Goal: Task Accomplishment & Management: Manage account settings

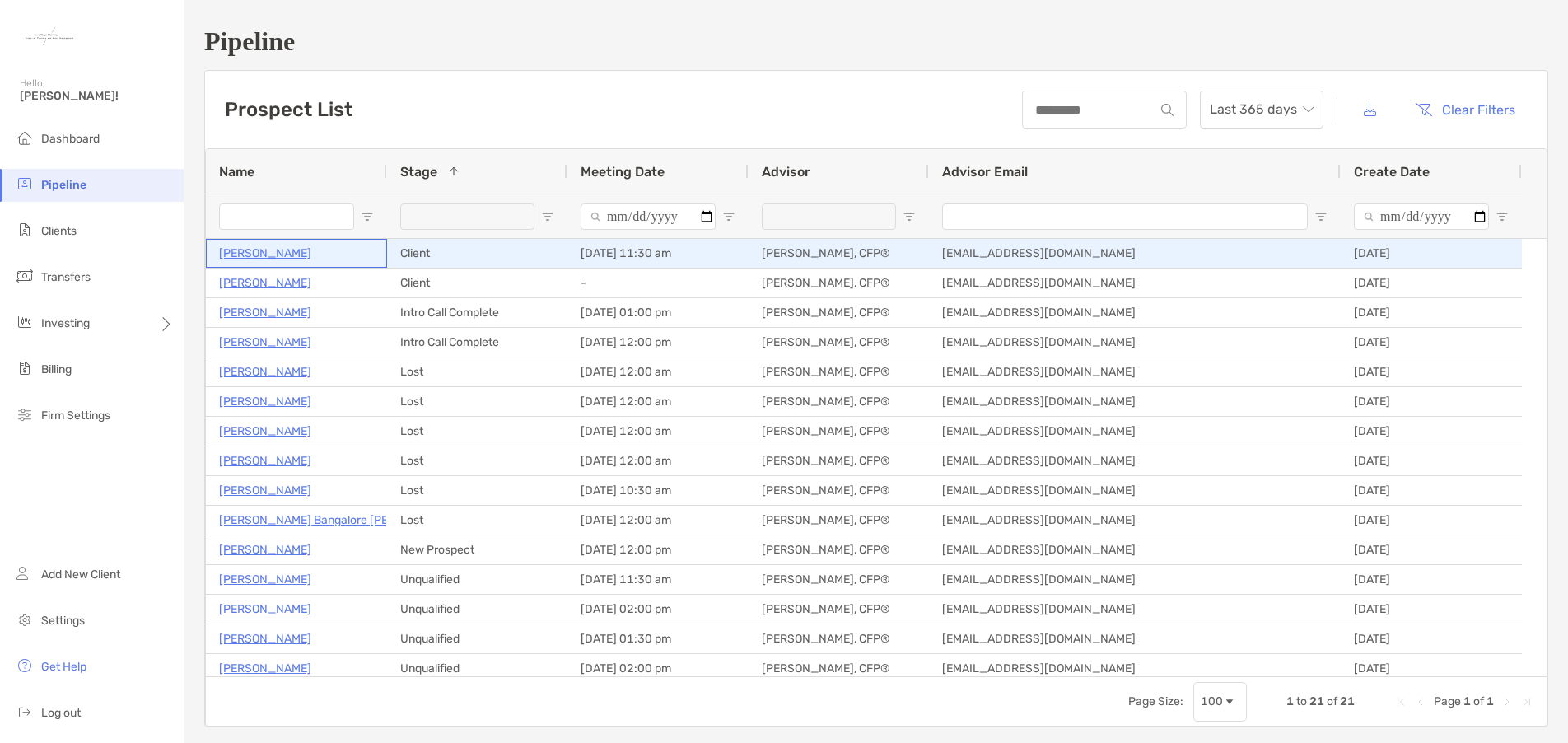
click at [246, 253] on p "Jessica Alford" at bounding box center [265, 253] width 93 height 21
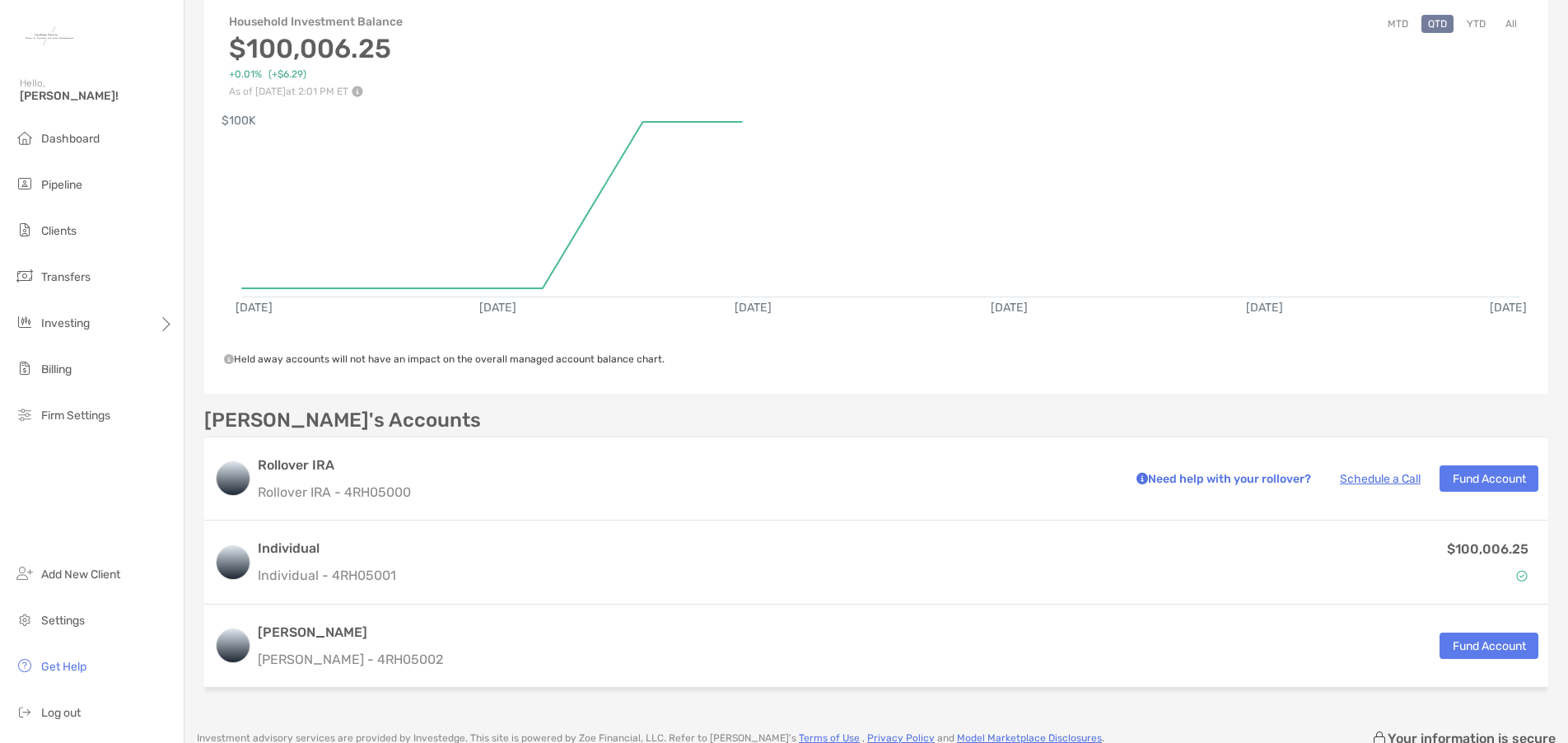
scroll to position [164, 0]
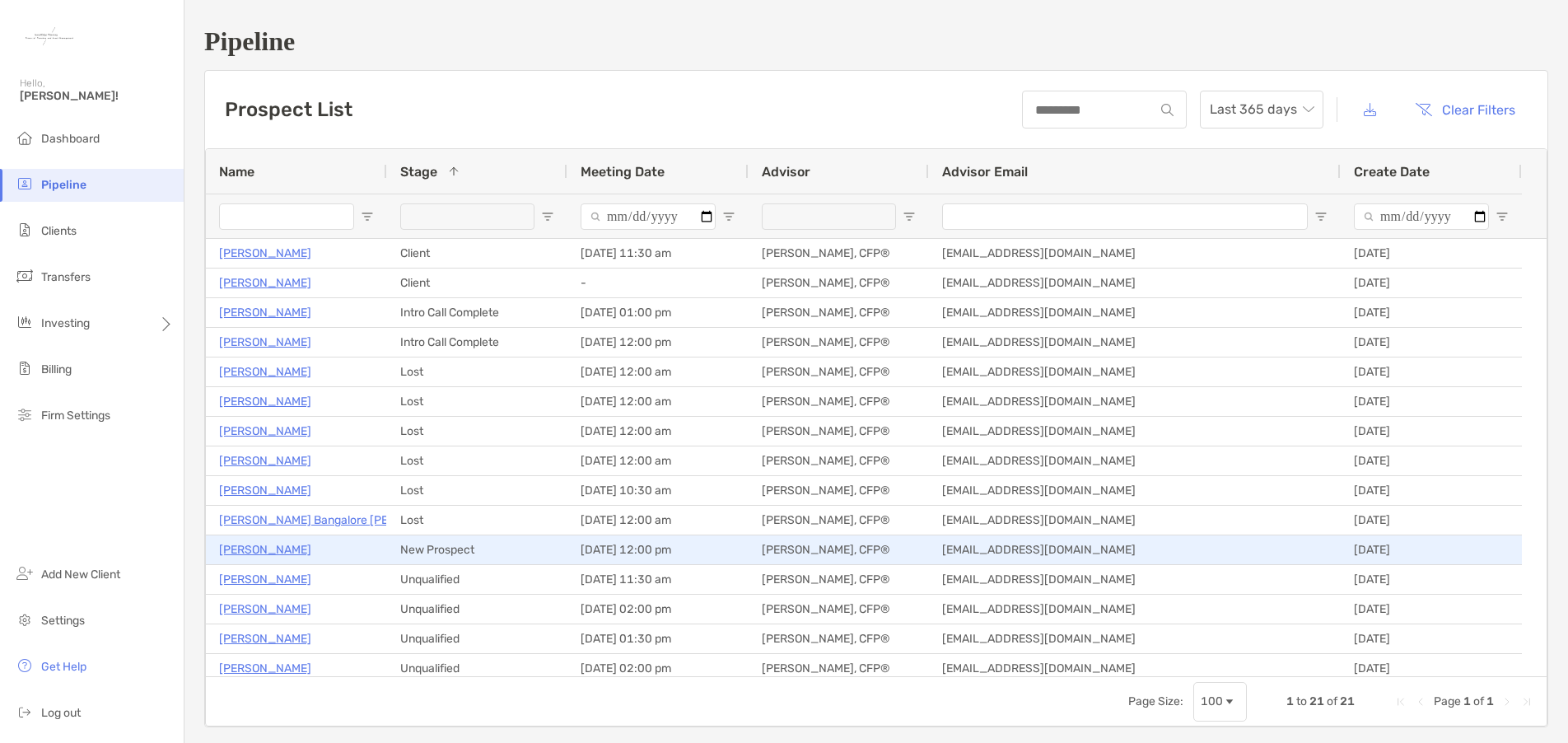
click at [271, 553] on p "[PERSON_NAME]" at bounding box center [265, 550] width 93 height 21
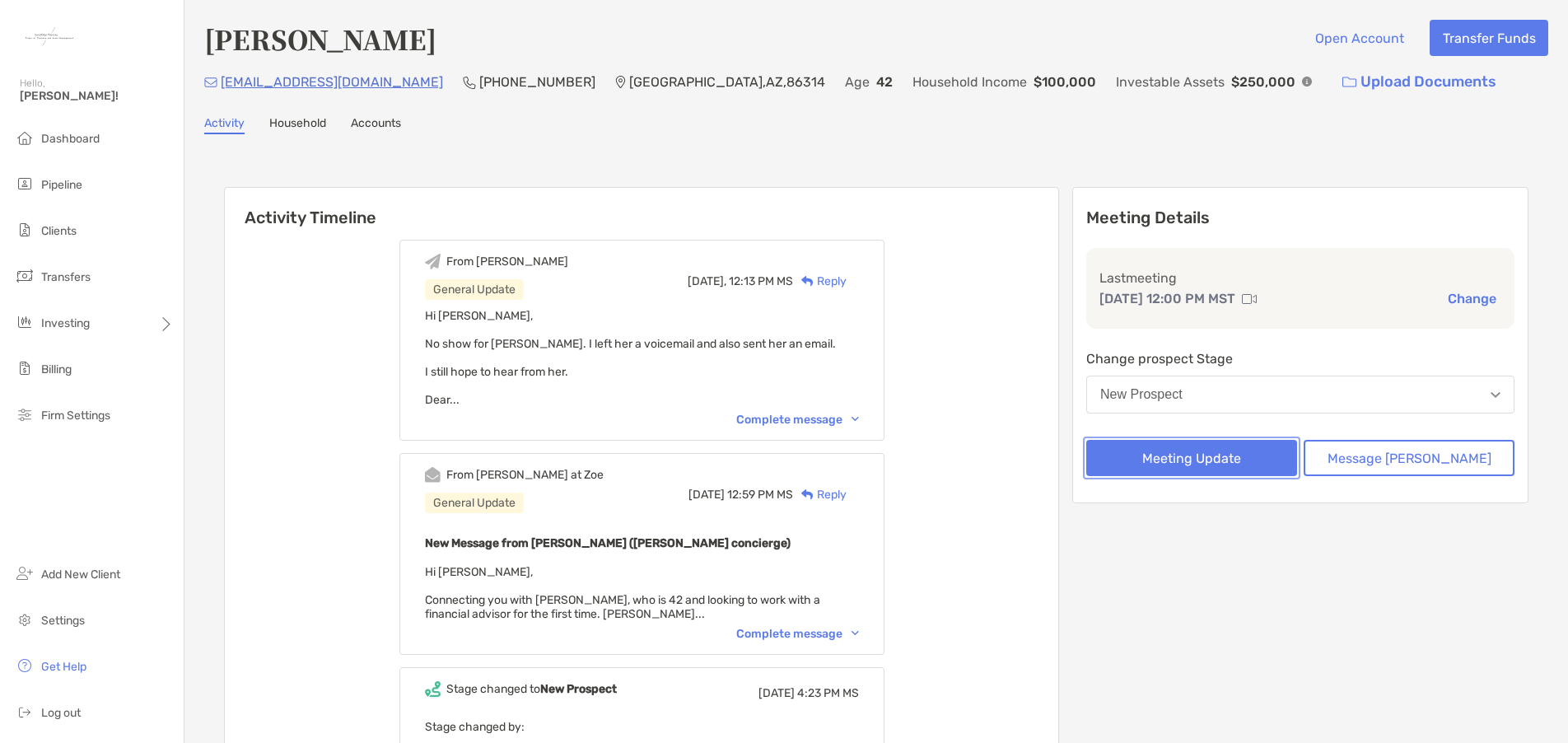
click at [1241, 463] on button "Meeting Update" at bounding box center [1192, 458] width 211 height 36
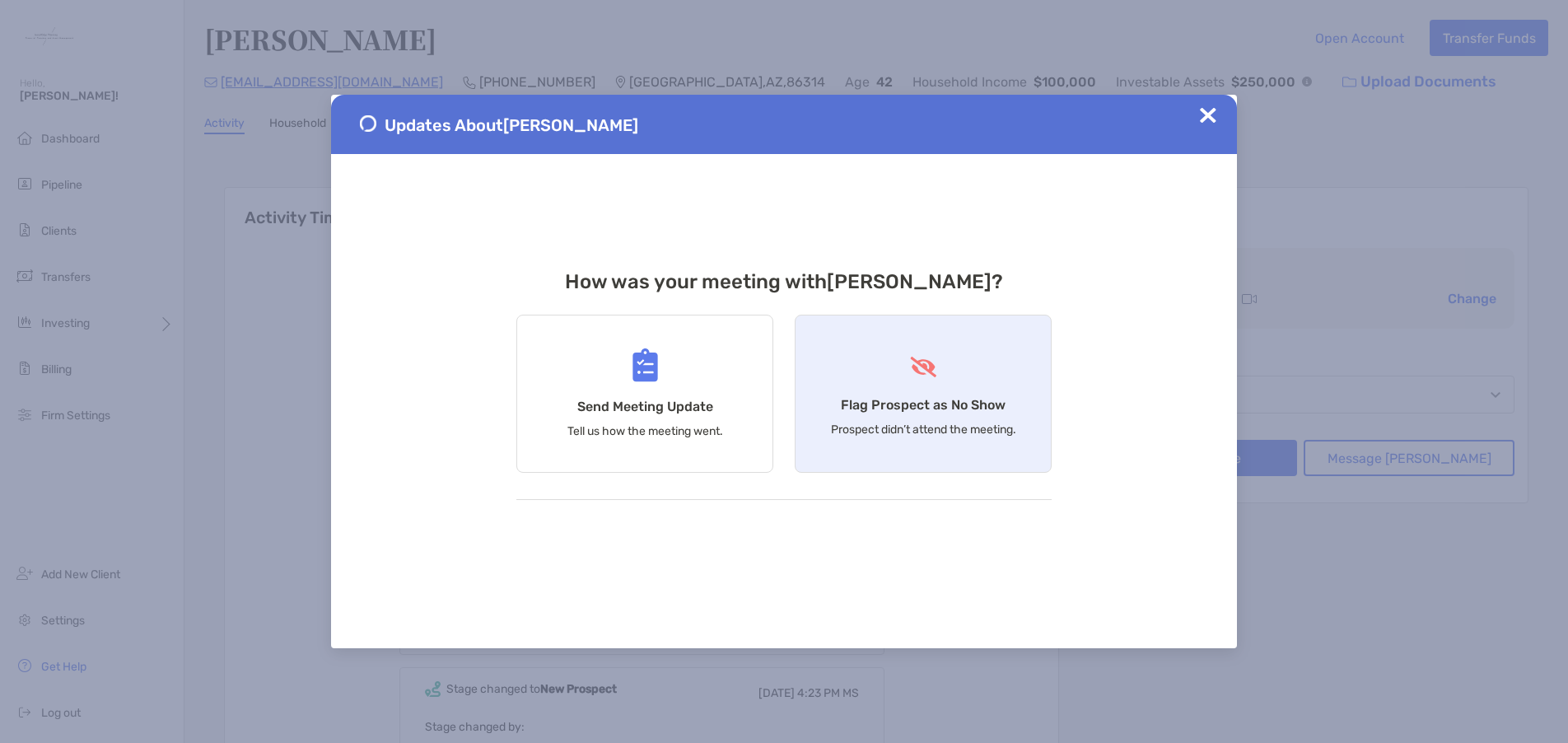
click at [910, 448] on div "Flag Prospect as No Show Prospect didn’t attend the meeting." at bounding box center [923, 394] width 257 height 158
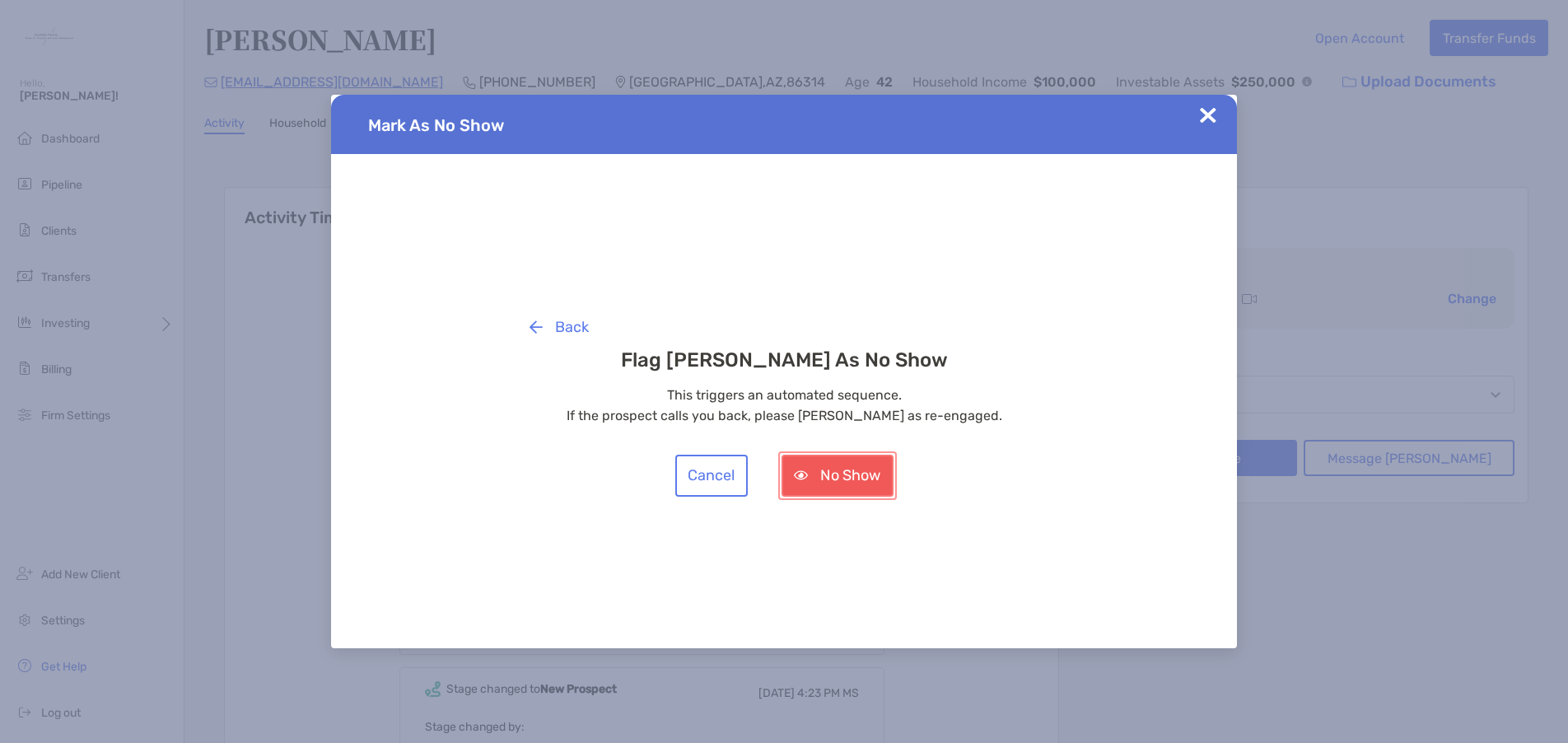
click at [857, 470] on button "No Show" at bounding box center [838, 476] width 112 height 42
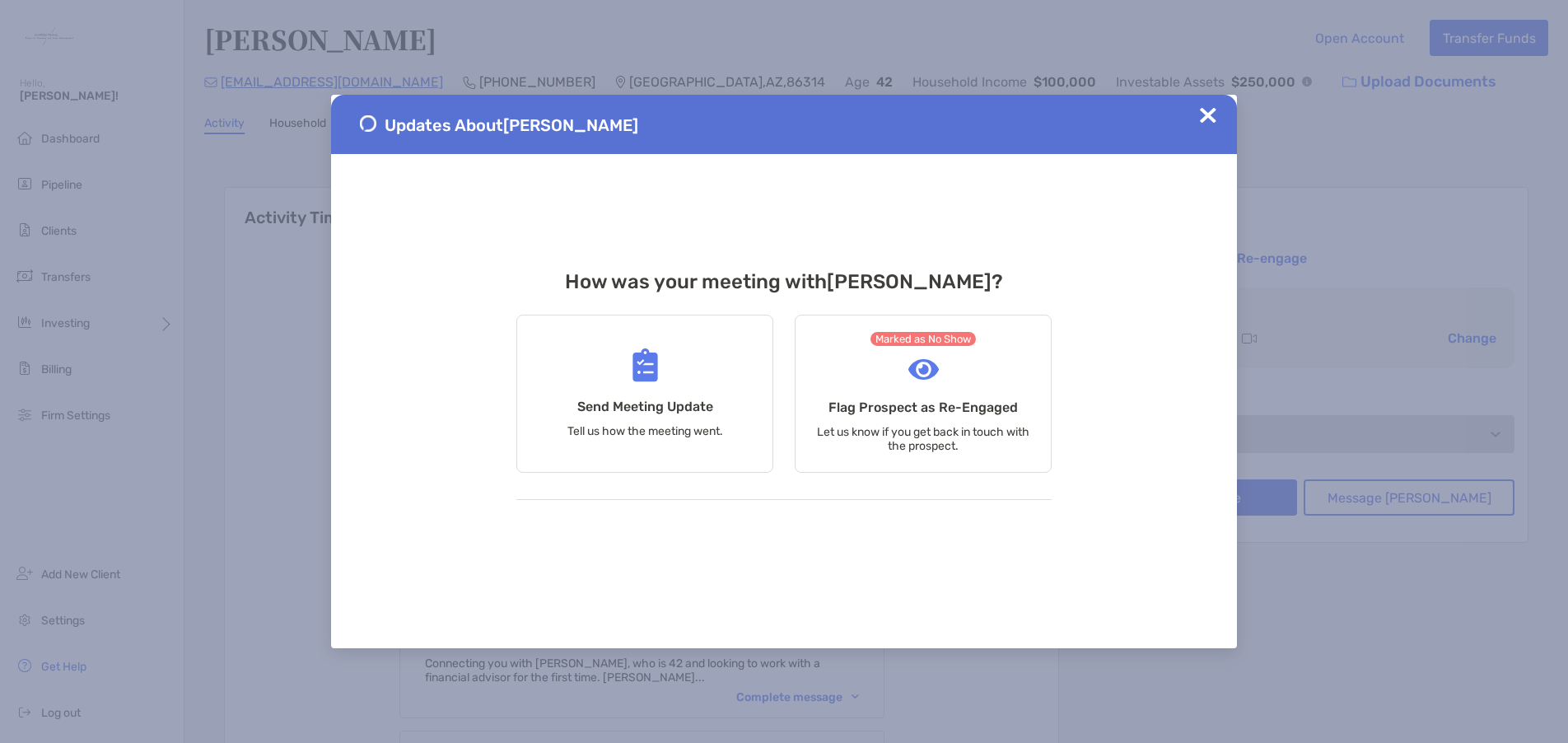
click at [1204, 101] on div "Updates About Christine Wirth" at bounding box center [784, 125] width 906 height 60
click at [1204, 117] on img at bounding box center [1208, 115] width 16 height 16
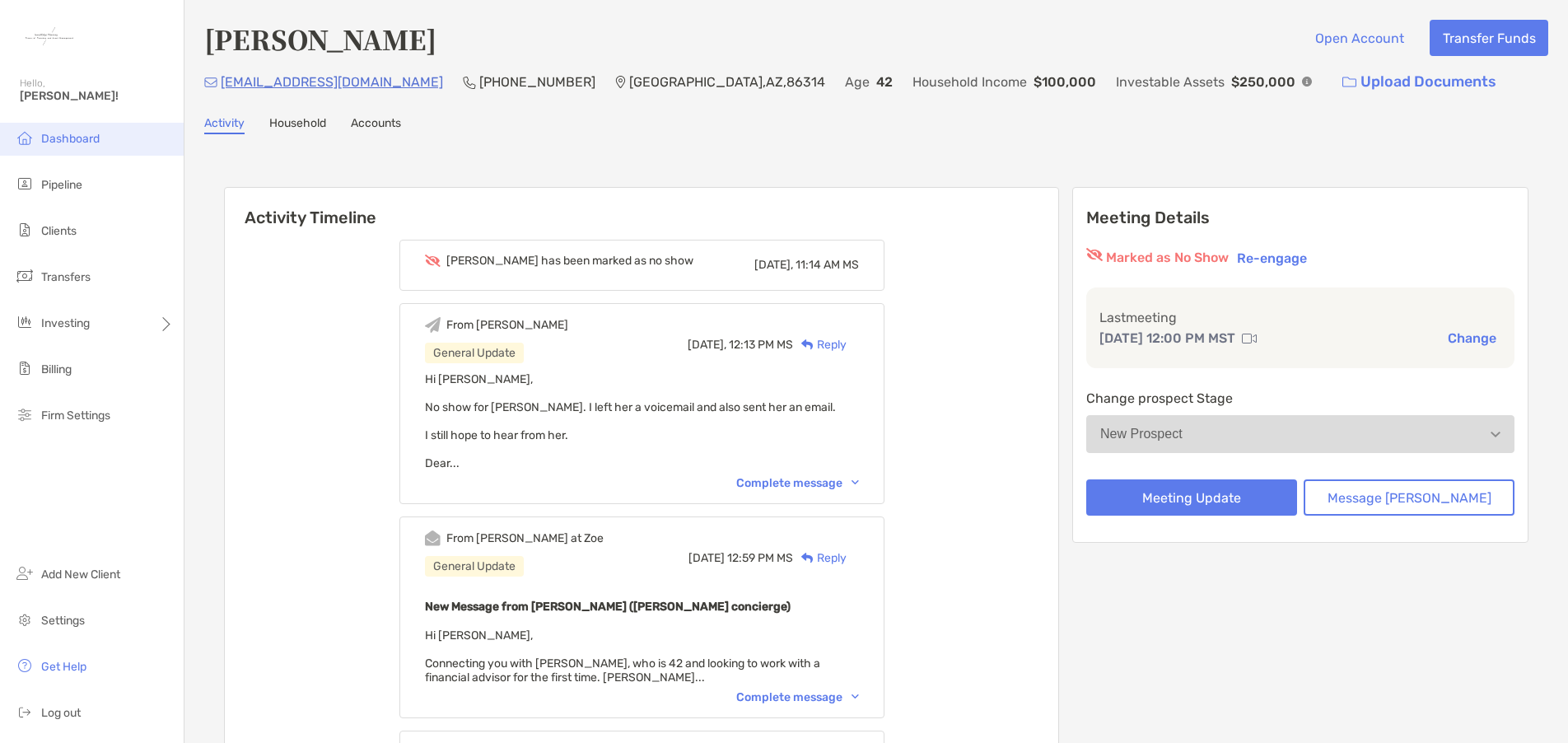
click at [70, 144] on span "Dashboard" at bounding box center [71, 138] width 59 height 14
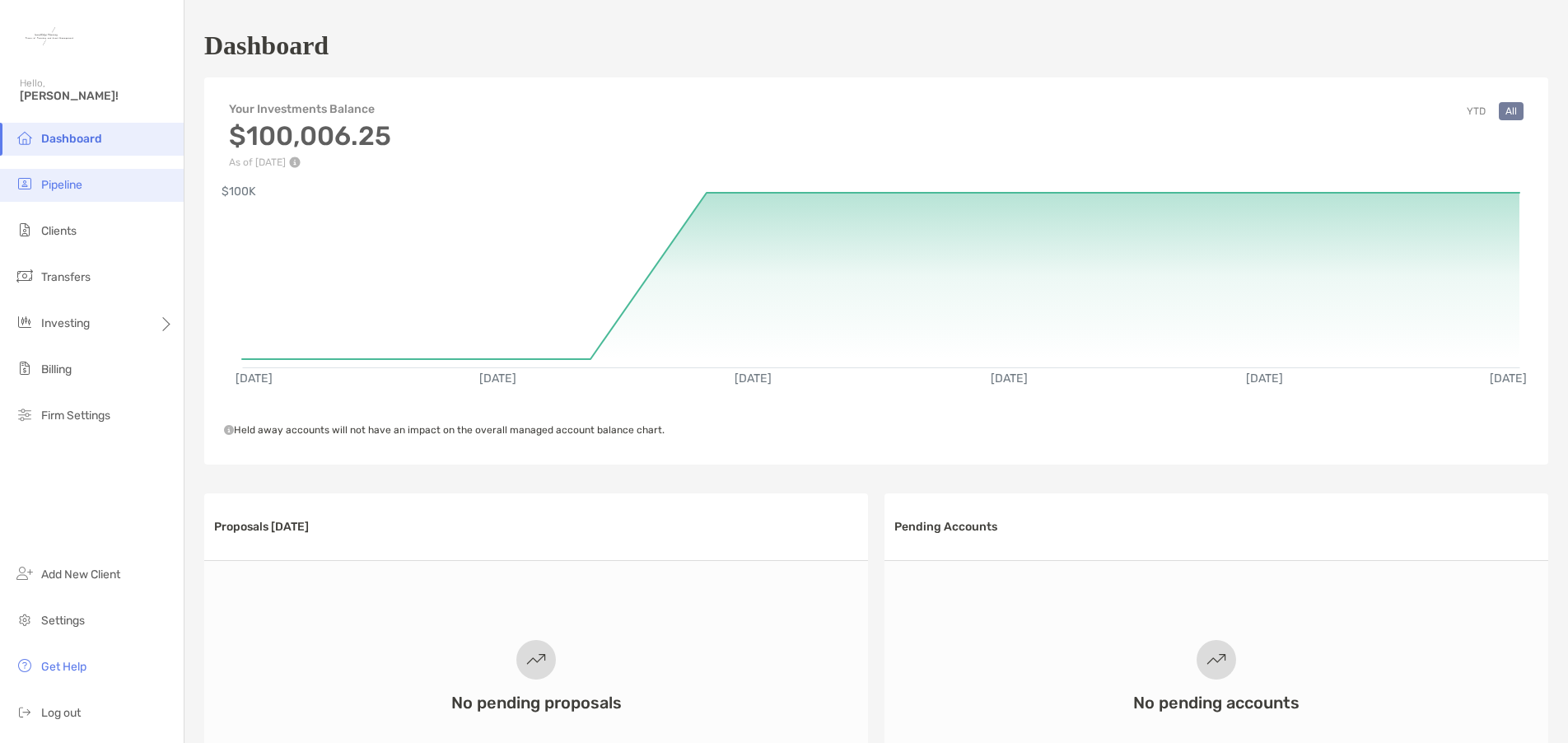
click at [61, 182] on span "Pipeline" at bounding box center [62, 185] width 42 height 14
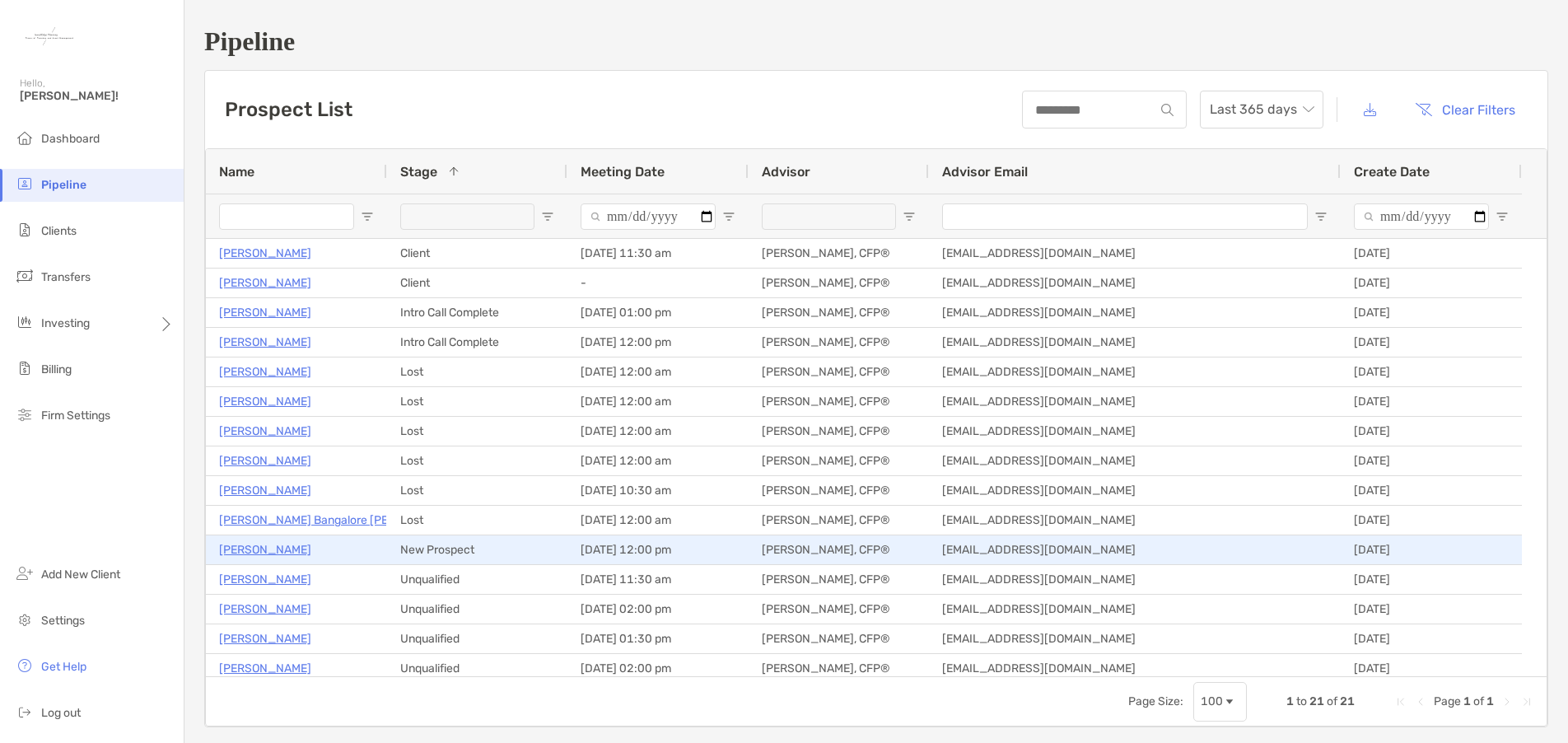
click at [266, 546] on p "[PERSON_NAME]" at bounding box center [265, 550] width 93 height 21
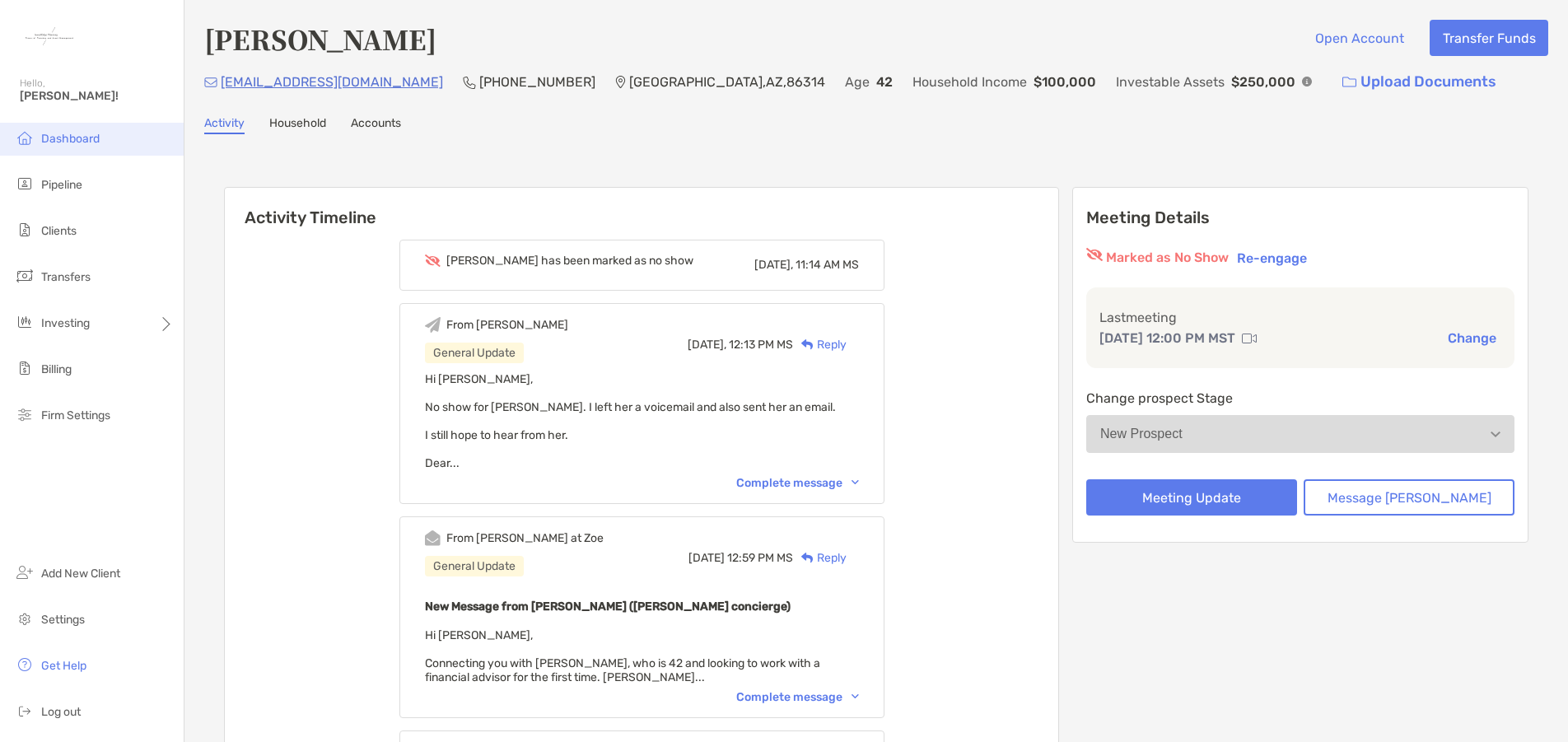
click at [80, 139] on span "Dashboard" at bounding box center [71, 138] width 59 height 14
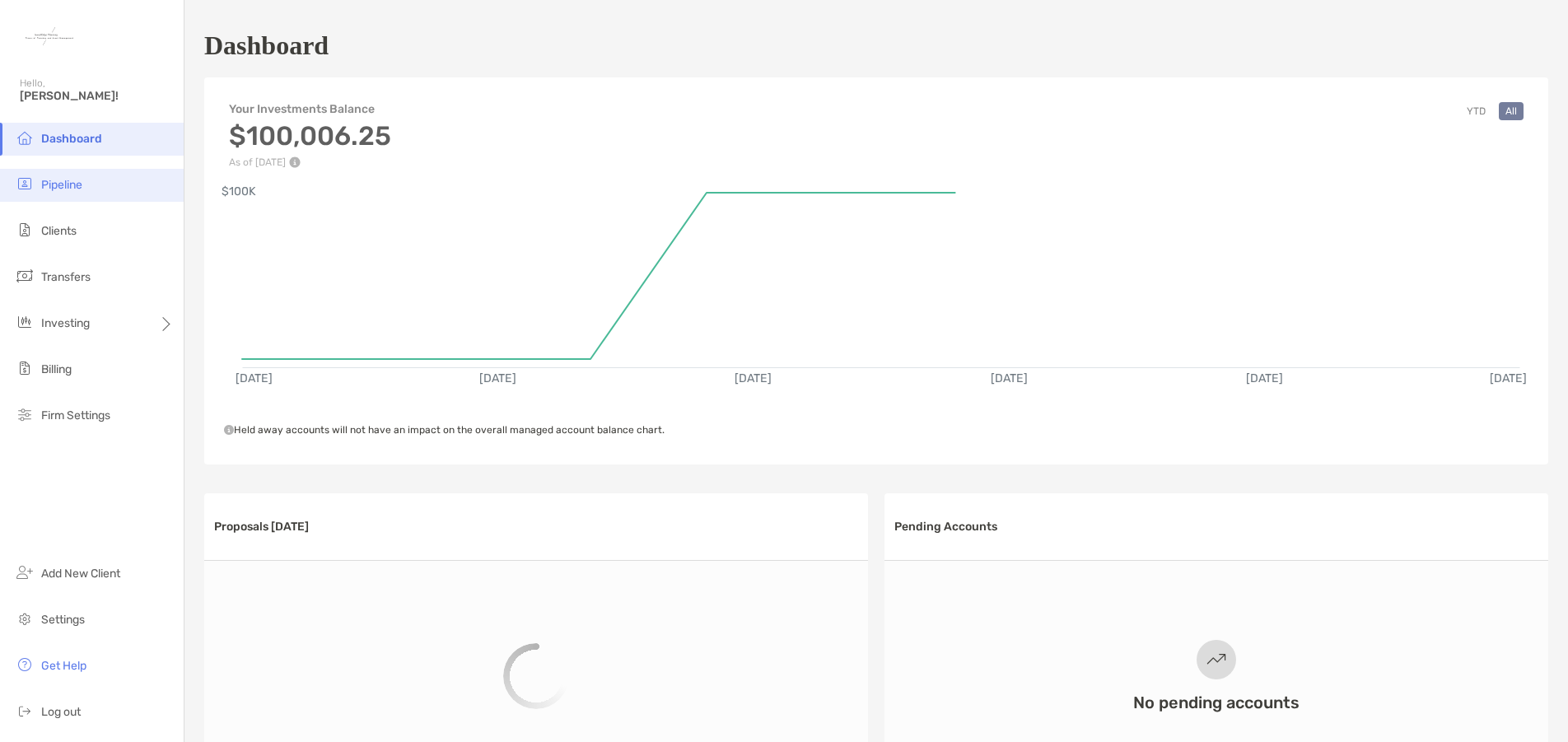
click at [78, 182] on span "Pipeline" at bounding box center [62, 185] width 42 height 14
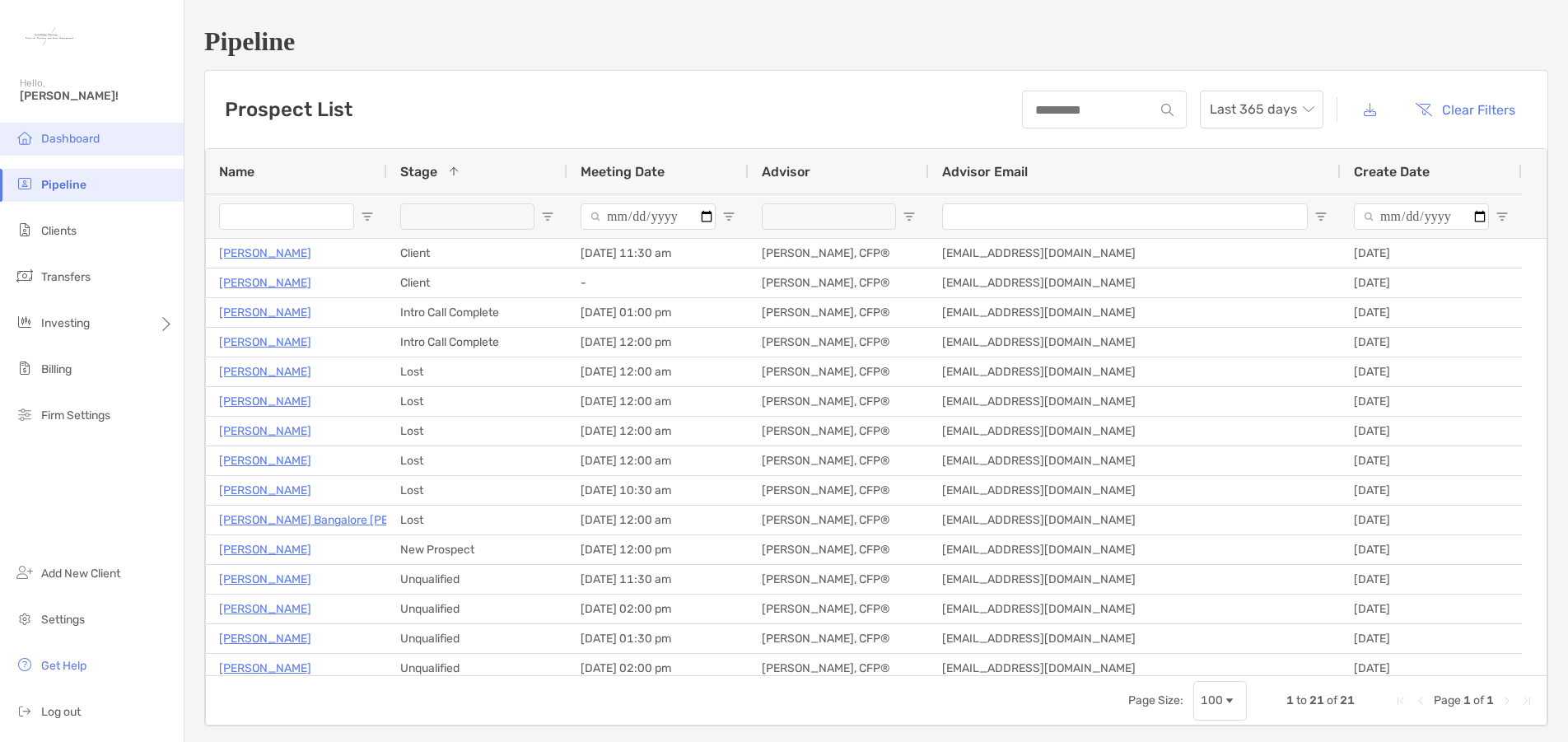
click at [94, 136] on span "Dashboard" at bounding box center [71, 138] width 59 height 14
